Goal: Task Accomplishment & Management: Complete application form

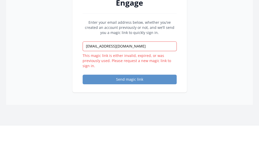
scroll to position [67, 0]
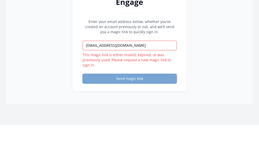
click at [105, 80] on button "Send magic link" at bounding box center [130, 79] width 94 height 10
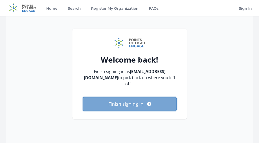
click at [126, 97] on button "Finish signing in" at bounding box center [130, 104] width 94 height 14
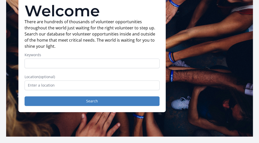
scroll to position [43, 0]
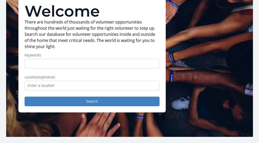
click at [55, 61] on input "Keywords" at bounding box center [92, 64] width 135 height 10
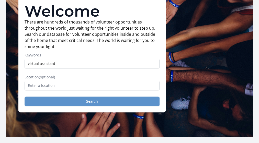
type input "virtual assistant"
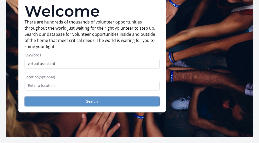
click at [61, 97] on button "Search" at bounding box center [92, 102] width 135 height 10
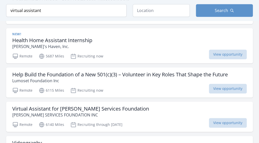
scroll to position [258, 0]
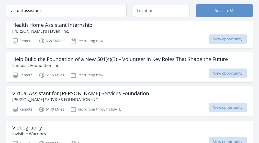
scroll to position [114, 0]
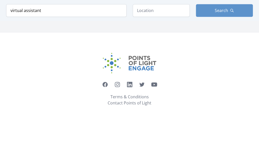
scroll to position [0, 0]
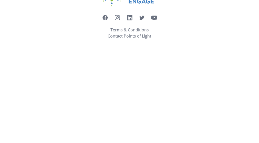
scroll to position [168, 0]
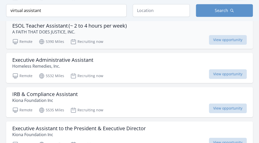
scroll to position [173, 0]
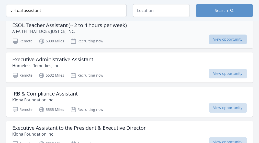
click at [216, 44] on span "View opportunity" at bounding box center [228, 40] width 38 height 10
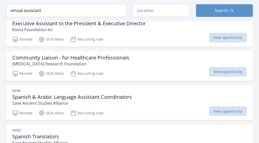
scroll to position [277, 0]
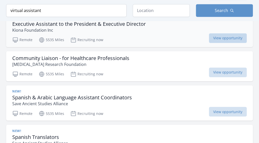
click at [220, 43] on span "View opportunity" at bounding box center [228, 38] width 38 height 10
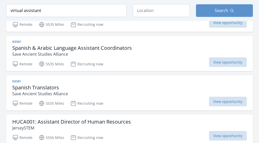
scroll to position [326, 0]
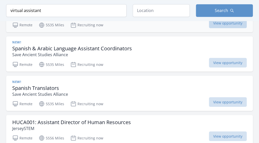
click at [217, 28] on span "View opportunity" at bounding box center [228, 23] width 38 height 10
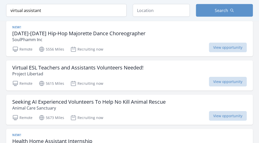
scroll to position [455, 0]
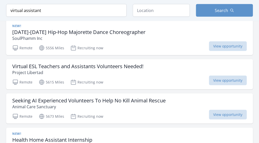
click at [221, 12] on span "View opportunity" at bounding box center [228, 7] width 38 height 10
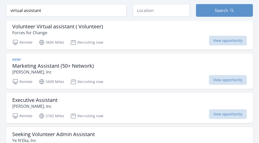
scroll to position [646, 0]
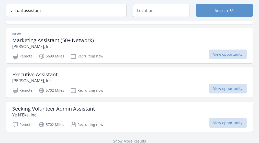
scroll to position [689, 0]
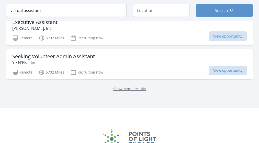
scroll to position [735, 0]
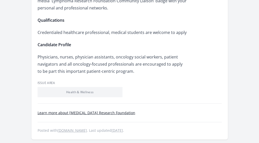
scroll to position [512, 0]
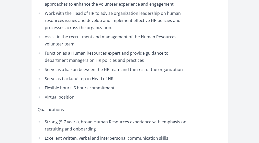
scroll to position [286, 0]
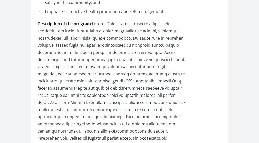
scroll to position [591, 0]
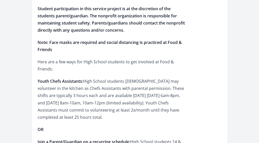
scroll to position [290, 0]
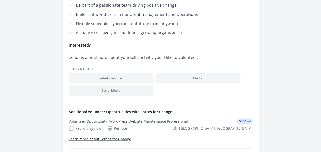
scroll to position [360, 0]
click at [106, 54] on p "Send us a brief note about yourself and why you’d like to volunteer." at bounding box center [144, 57] width 150 height 7
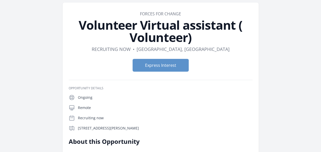
scroll to position [17, 0]
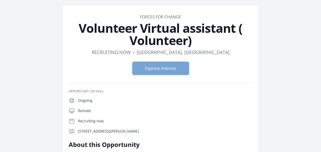
click at [161, 72] on button "Express Interest" at bounding box center [161, 68] width 56 height 13
